Goal: Information Seeking & Learning: Check status

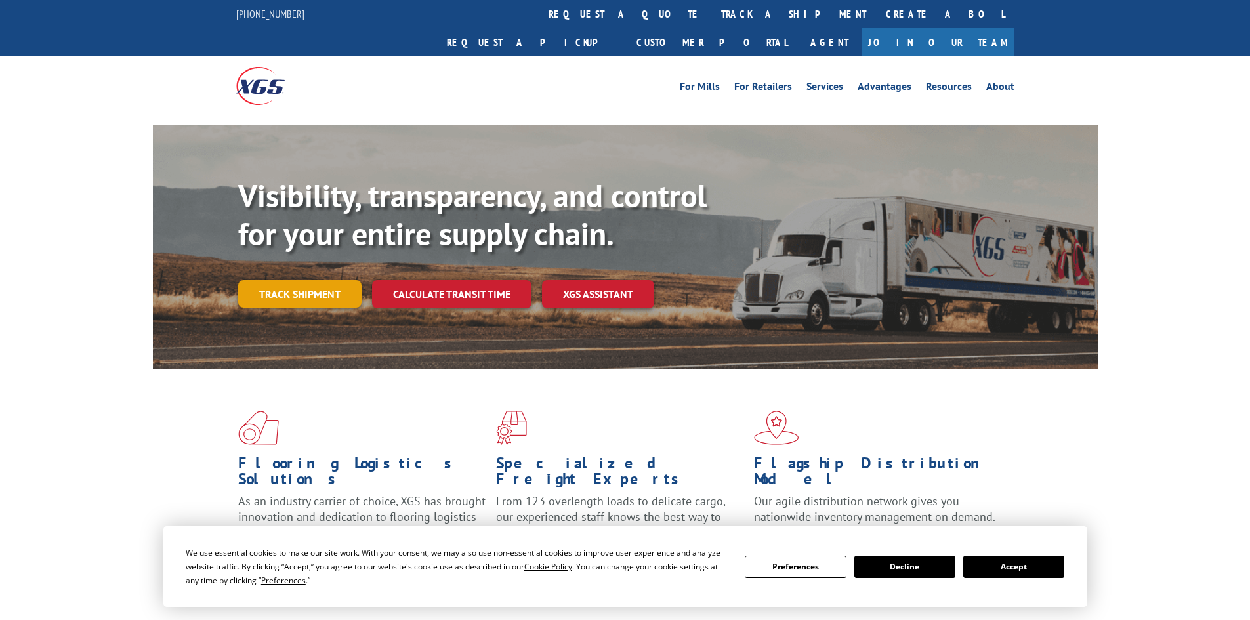
click at [299, 280] on link "Track shipment" at bounding box center [299, 294] width 123 height 28
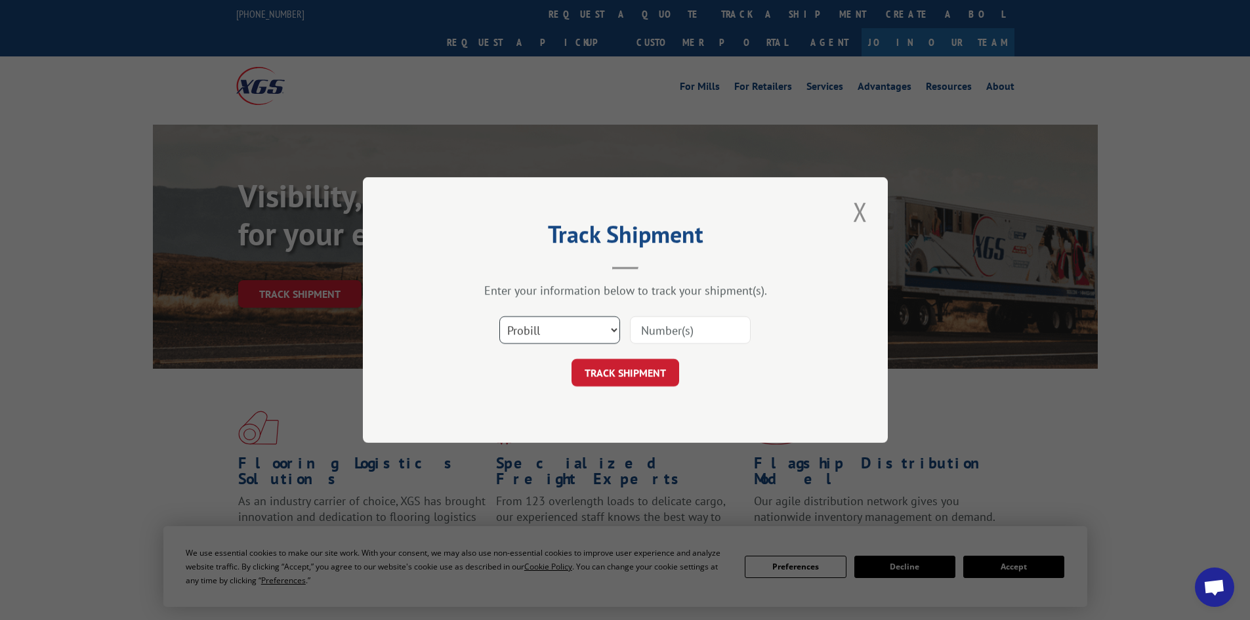
click at [541, 332] on select "Select category... Probill BOL PO" at bounding box center [559, 330] width 121 height 28
select select "bol"
click at [499, 316] on select "Select category... Probill BOL PO" at bounding box center [559, 330] width 121 height 28
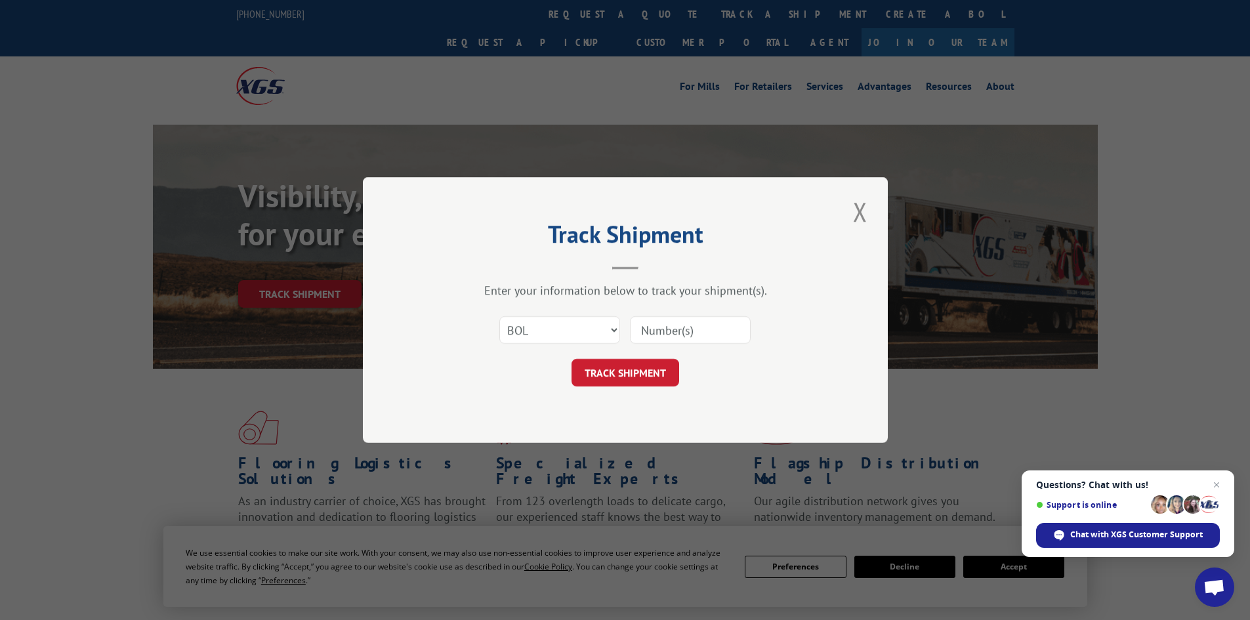
paste input "4826105"
type input "4826105"
click at [637, 377] on button "TRACK SHIPMENT" at bounding box center [626, 373] width 108 height 28
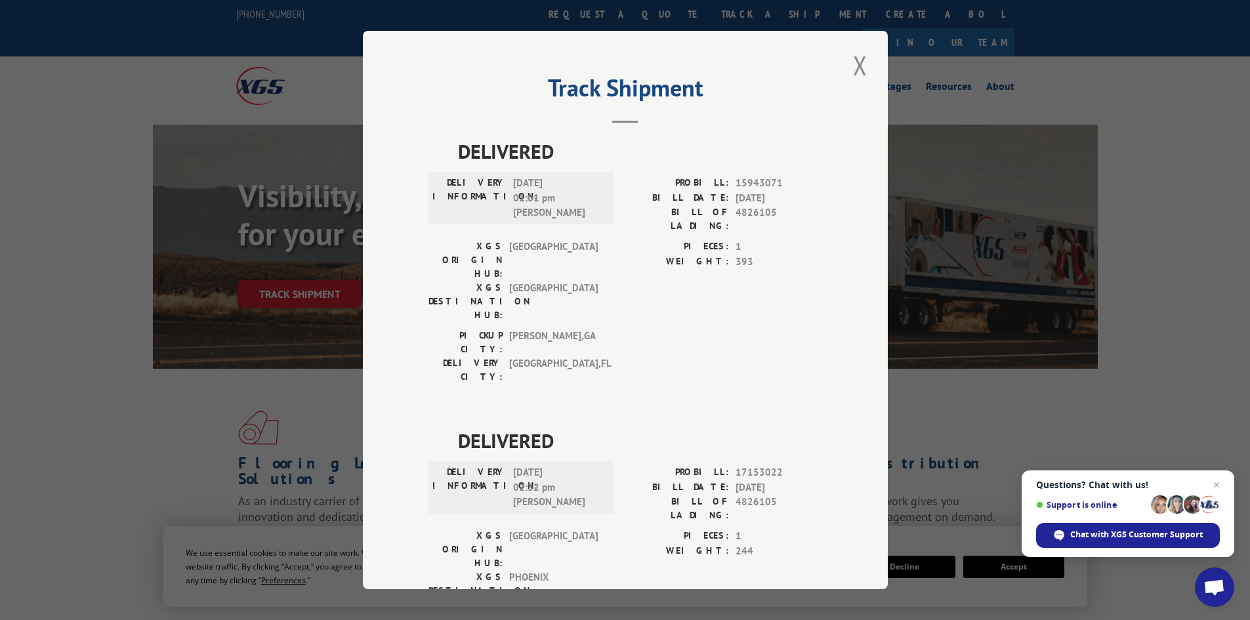
scroll to position [62, 0]
